Goal: Task Accomplishment & Management: Complete application form

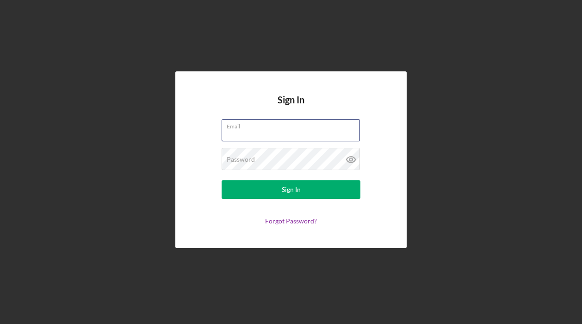
type input "[EMAIL_ADDRESS][DOMAIN_NAME]"
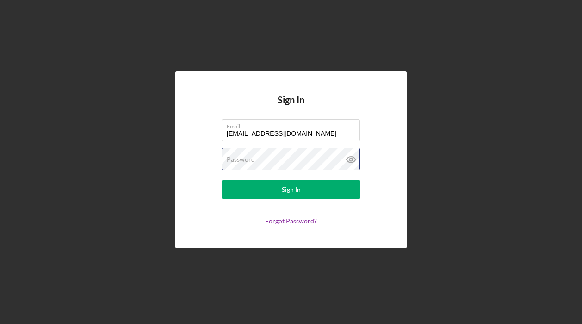
click at [291, 189] on button "Sign In" at bounding box center [291, 189] width 139 height 19
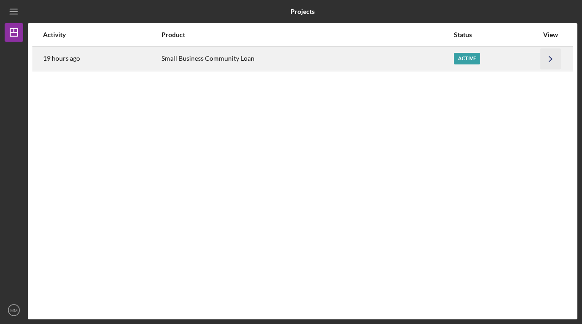
click at [553, 56] on icon "Icon/Navigate" at bounding box center [551, 58] width 21 height 21
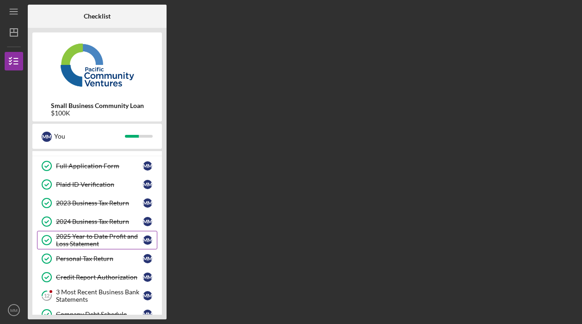
scroll to position [51, 0]
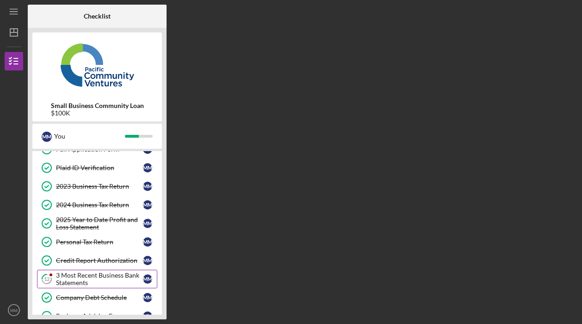
click at [118, 278] on div "3 Most Recent Business Bank Statements" at bounding box center [99, 278] width 87 height 15
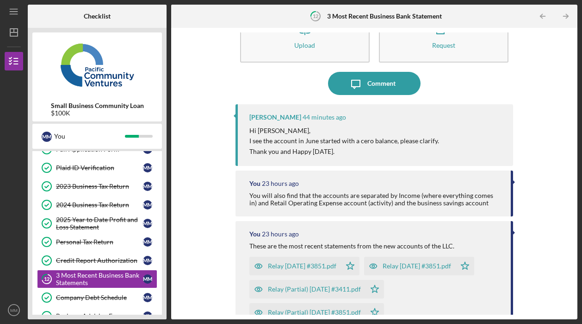
scroll to position [37, 0]
click at [372, 86] on div "Comment" at bounding box center [382, 82] width 28 height 23
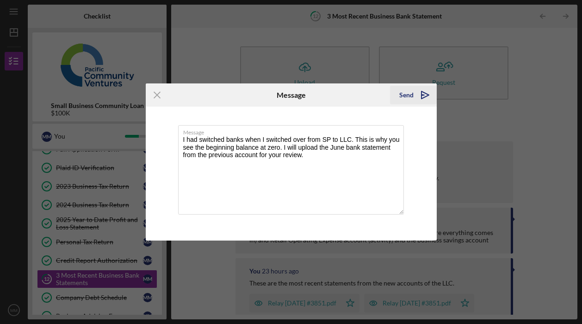
type textarea "I had switched banks when I switched over from SP to LLC. This is why you see t…"
click at [418, 96] on icon "Icon/icon-invite-send" at bounding box center [425, 94] width 23 height 23
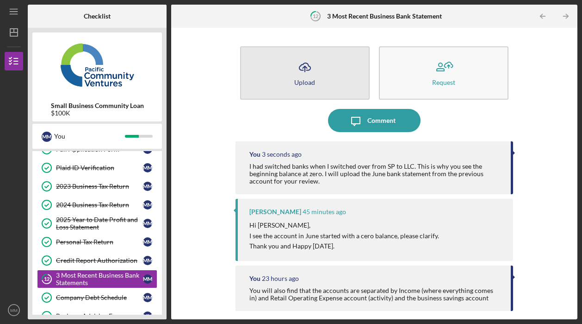
click at [294, 75] on icon "Icon/Upload" at bounding box center [304, 67] width 23 height 23
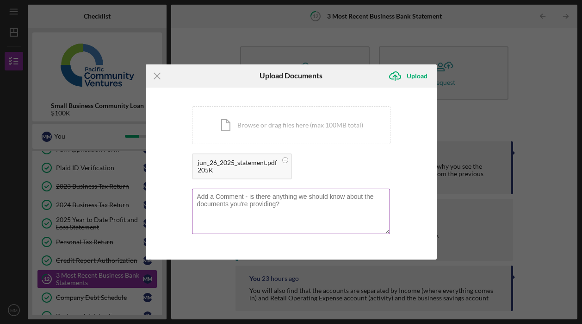
click at [291, 225] on textarea at bounding box center [291, 210] width 198 height 45
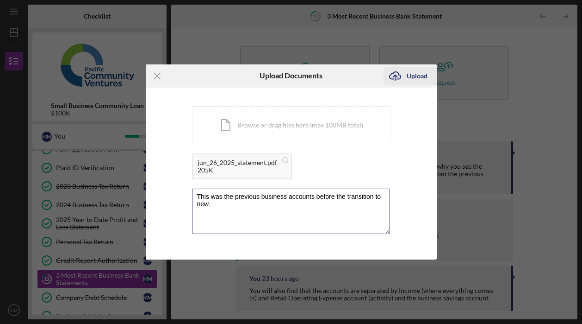
type textarea "This was the previous business accounts before the transition to new."
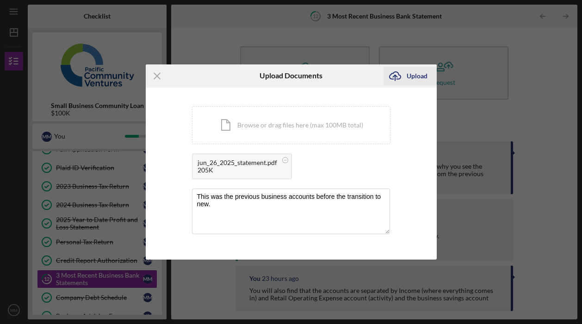
click at [420, 77] on div "Upload" at bounding box center [417, 76] width 21 height 19
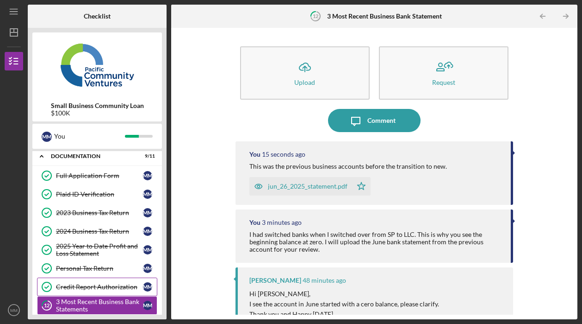
scroll to position [15, 0]
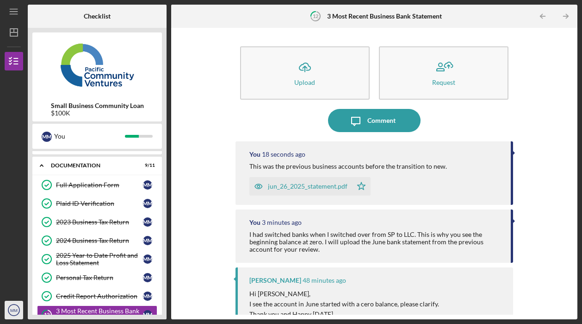
click at [12, 308] on text "MM" at bounding box center [13, 309] width 7 height 5
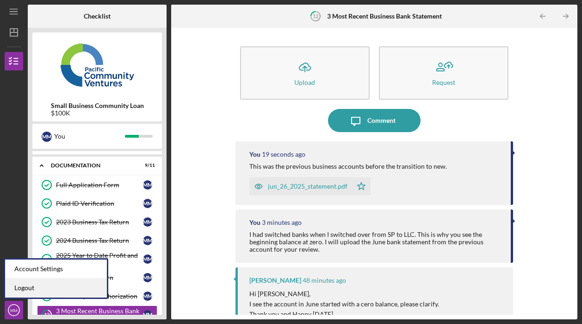
click at [28, 287] on link "Logout" at bounding box center [56, 287] width 102 height 19
